Goal: Task Accomplishment & Management: Manage account settings

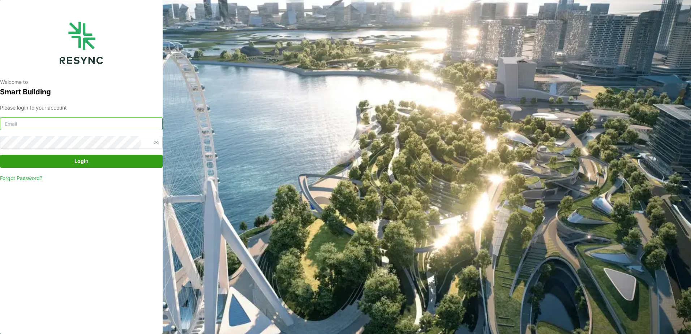
type input "[EMAIL_ADDRESS][DOMAIN_NAME]"
click at [84, 161] on span "Login" at bounding box center [81, 161] width 14 height 12
click at [153, 143] on icon "button" at bounding box center [155, 142] width 5 height 5
click at [133, 156] on span "Login" at bounding box center [81, 161] width 149 height 12
click at [86, 165] on span "Login" at bounding box center [81, 161] width 14 height 12
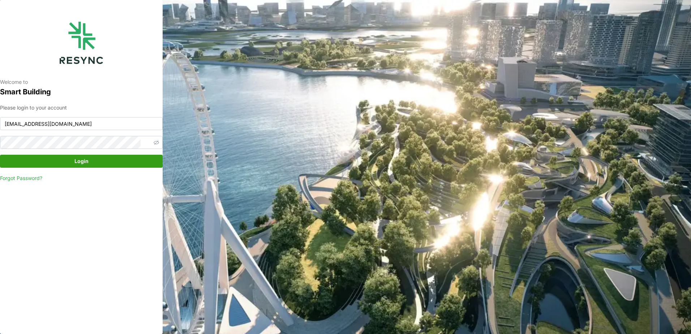
click at [93, 218] on div "Welcome to Smart Building Please login to your account [EMAIL_ADDRESS][DOMAIN_N…" at bounding box center [81, 167] width 163 height 334
click at [595, 225] on div "Welcome to Smart Building Please login to your account [EMAIL_ADDRESS][DOMAIN_N…" at bounding box center [345, 167] width 691 height 334
click at [57, 124] on input "[EMAIL_ADDRESS][DOMAIN_NAME]" at bounding box center [81, 123] width 163 height 13
